Goal: Book appointment/travel/reservation

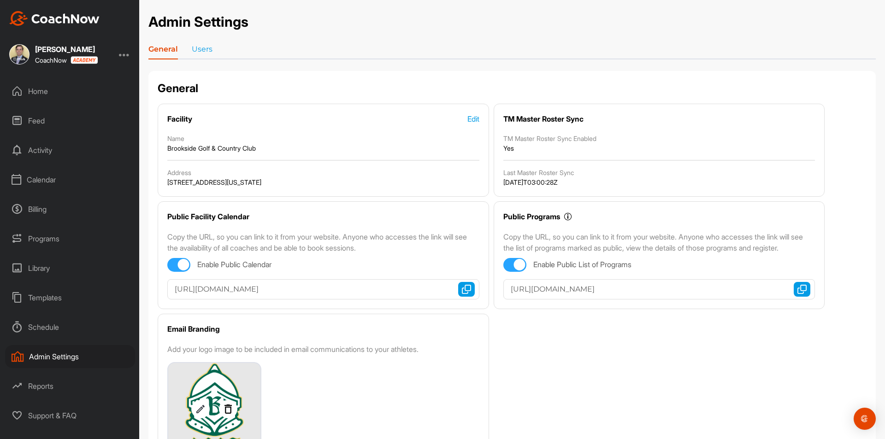
click at [48, 180] on div "Calendar" at bounding box center [70, 179] width 130 height 23
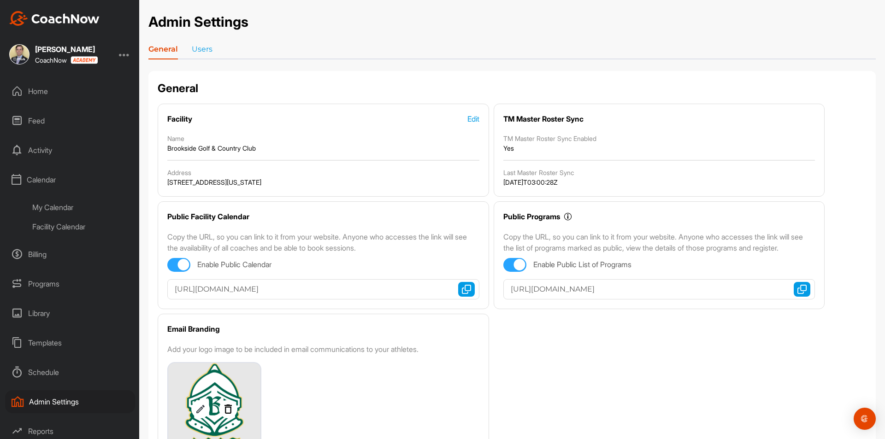
click at [57, 207] on div "My Calendar" at bounding box center [80, 207] width 109 height 19
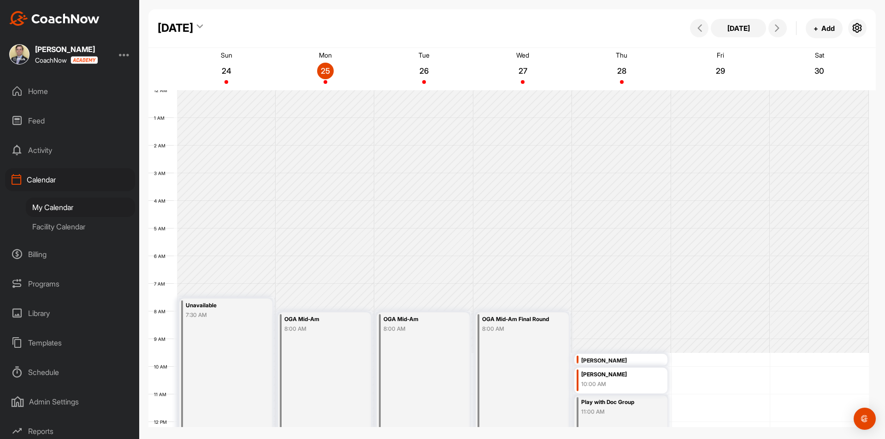
scroll to position [160, 0]
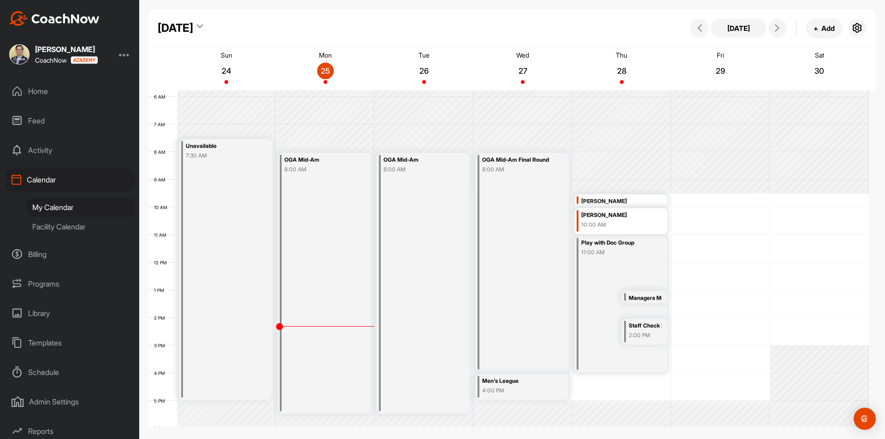
click at [203, 26] on icon at bounding box center [200, 28] width 6 height 9
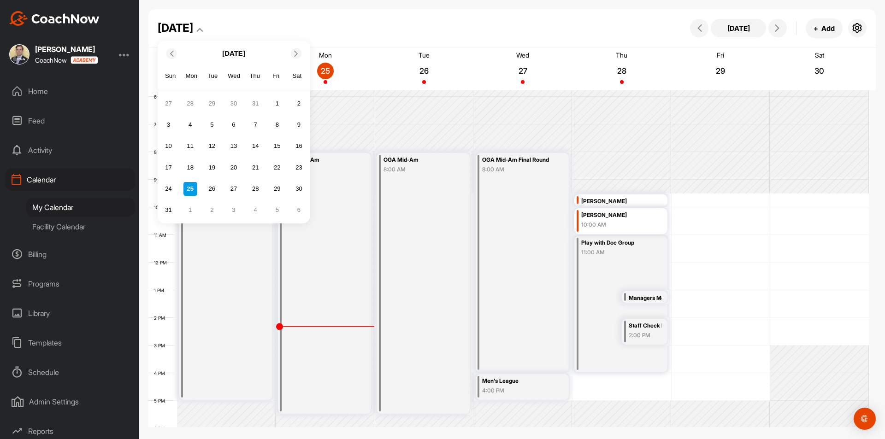
click at [300, 53] on span at bounding box center [296, 53] width 9 height 6
click at [299, 52] on icon at bounding box center [296, 53] width 6 height 6
click at [214, 145] on div "14" at bounding box center [212, 146] width 14 height 14
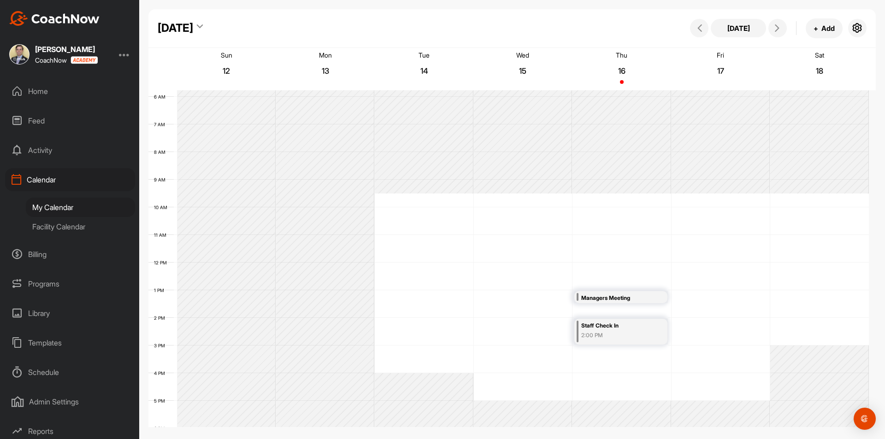
click at [414, 198] on div "12 AM 1 AM 2 AM 3 AM 4 AM 5 AM 6 AM 7 AM 8 AM 9 AM 10 AM 11 AM 12 PM 1 PM 2 PM …" at bounding box center [508, 263] width 721 height 664
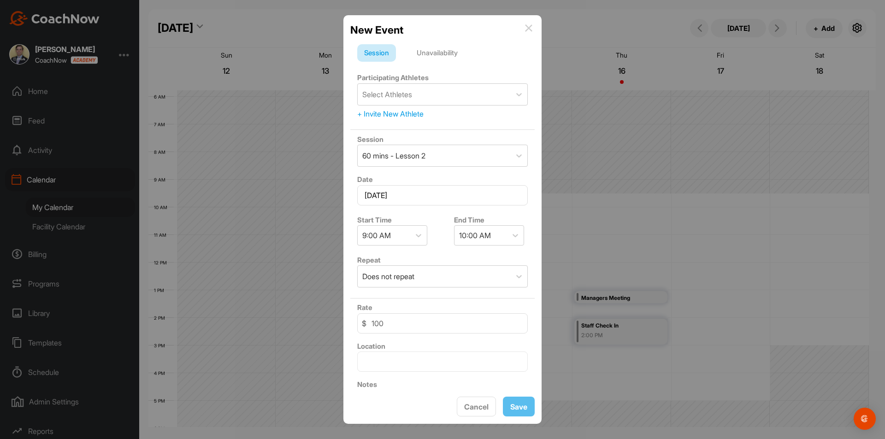
click at [440, 53] on div "Unavailability" at bounding box center [437, 53] width 55 height 18
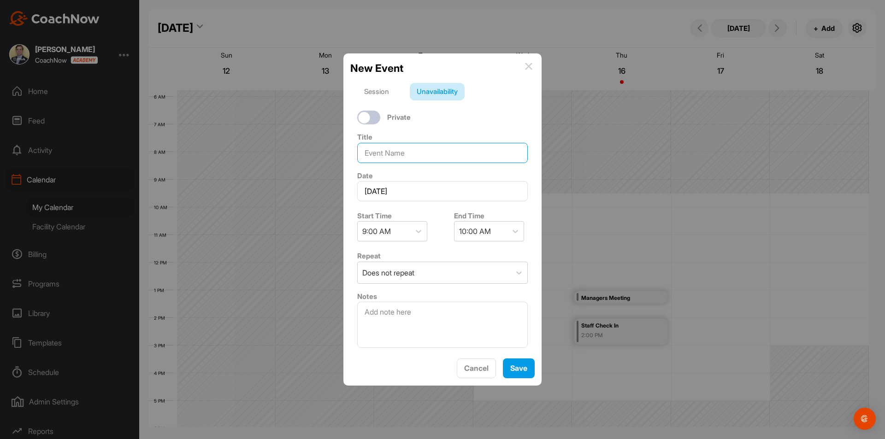
click at [431, 152] on input at bounding box center [442, 153] width 171 height 20
type input "The Golf Club"
click at [426, 232] on div at bounding box center [418, 231] width 17 height 17
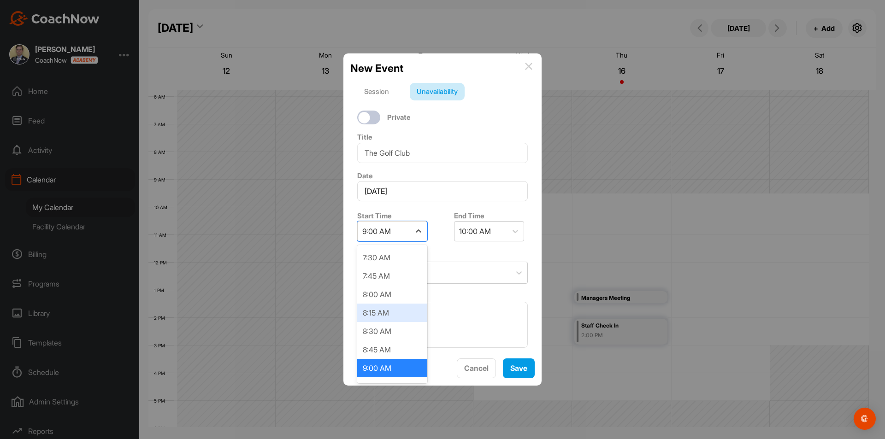
scroll to position [598, 0]
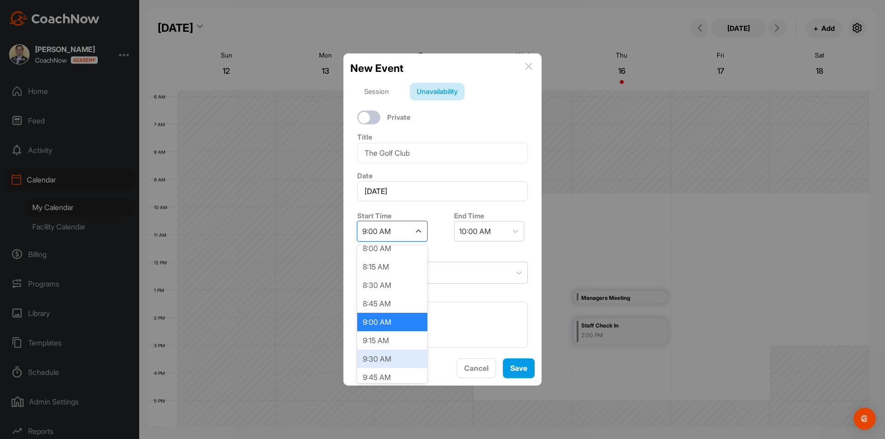
click at [384, 361] on div "9:30 AM" at bounding box center [392, 359] width 70 height 18
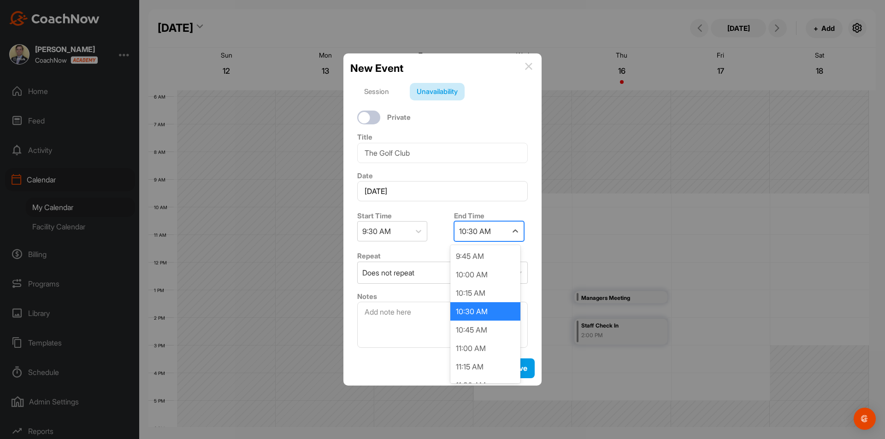
click at [474, 241] on div "10:30 AM" at bounding box center [481, 231] width 53 height 19
click at [479, 332] on div "5:00 PM" at bounding box center [485, 330] width 70 height 18
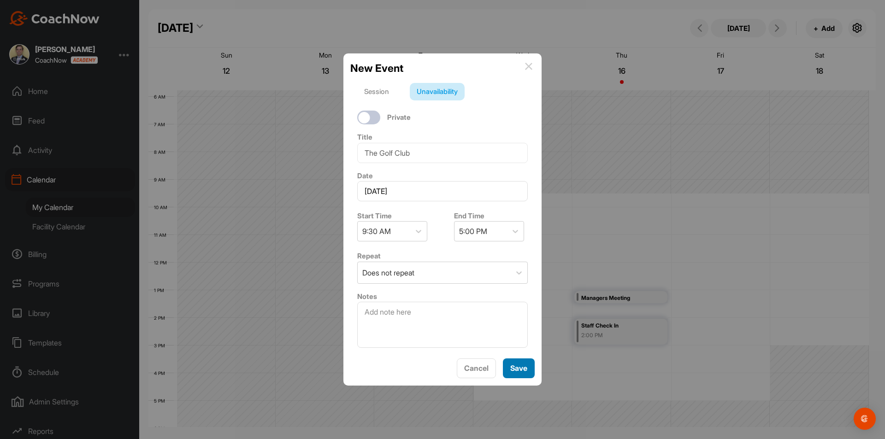
click at [512, 371] on button "Save" at bounding box center [519, 369] width 32 height 20
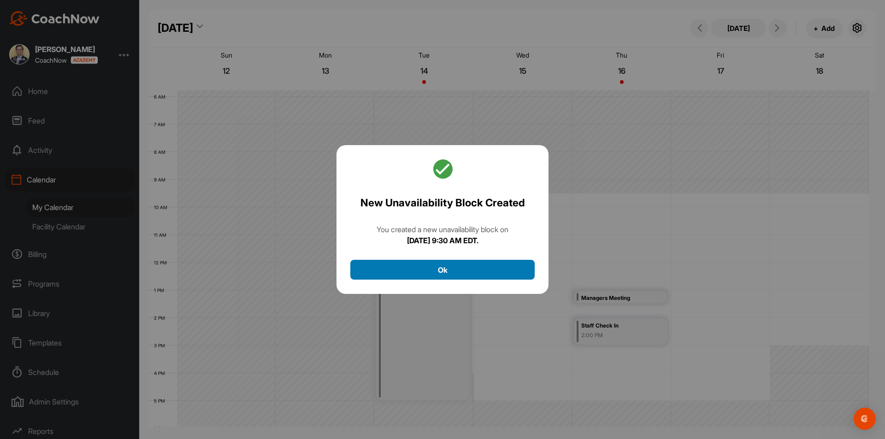
click at [448, 274] on button "Ok" at bounding box center [442, 270] width 184 height 20
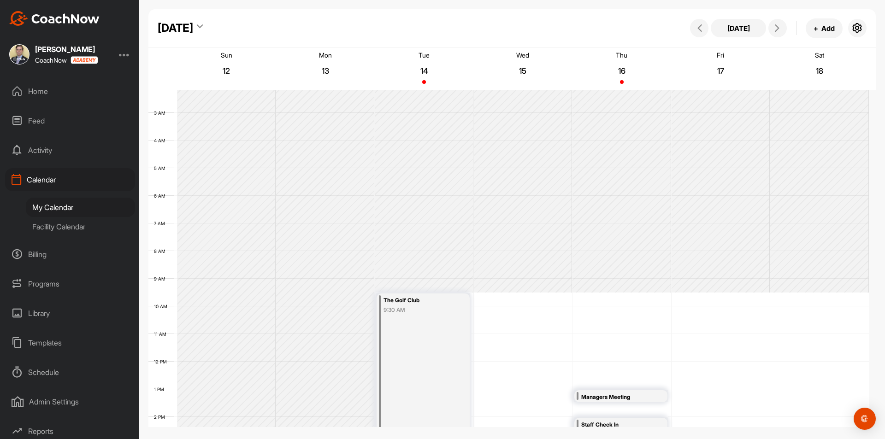
scroll to position [21, 0]
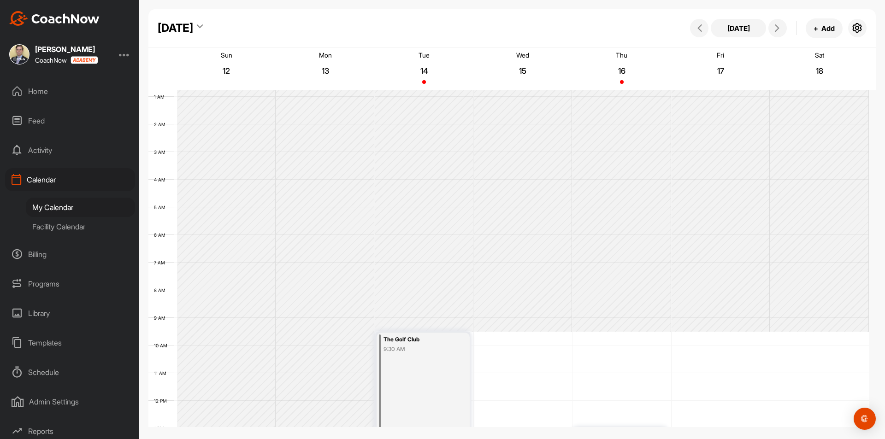
click at [52, 206] on div "My Calendar" at bounding box center [80, 207] width 109 height 19
click at [193, 35] on div "[DATE]" at bounding box center [175, 28] width 35 height 17
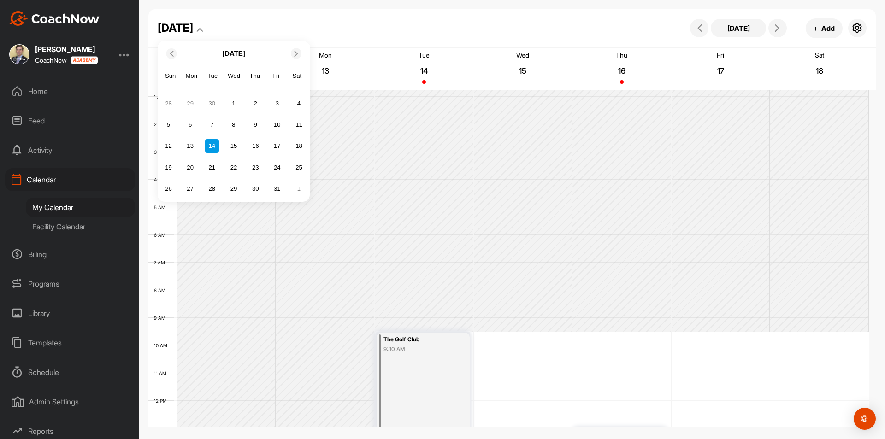
click at [172, 52] on icon at bounding box center [171, 53] width 6 height 6
click at [194, 188] on div "25" at bounding box center [190, 189] width 14 height 14
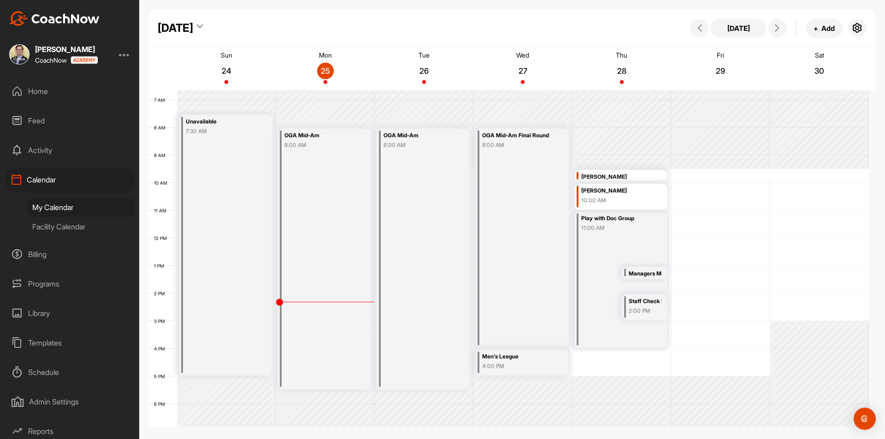
scroll to position [206, 0]
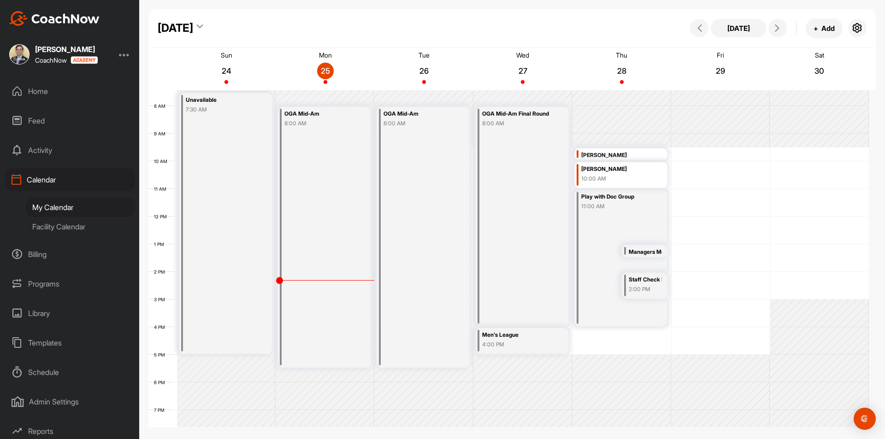
click at [55, 220] on div "Facility Calendar" at bounding box center [80, 226] width 109 height 19
